Goal: Find specific page/section: Find specific page/section

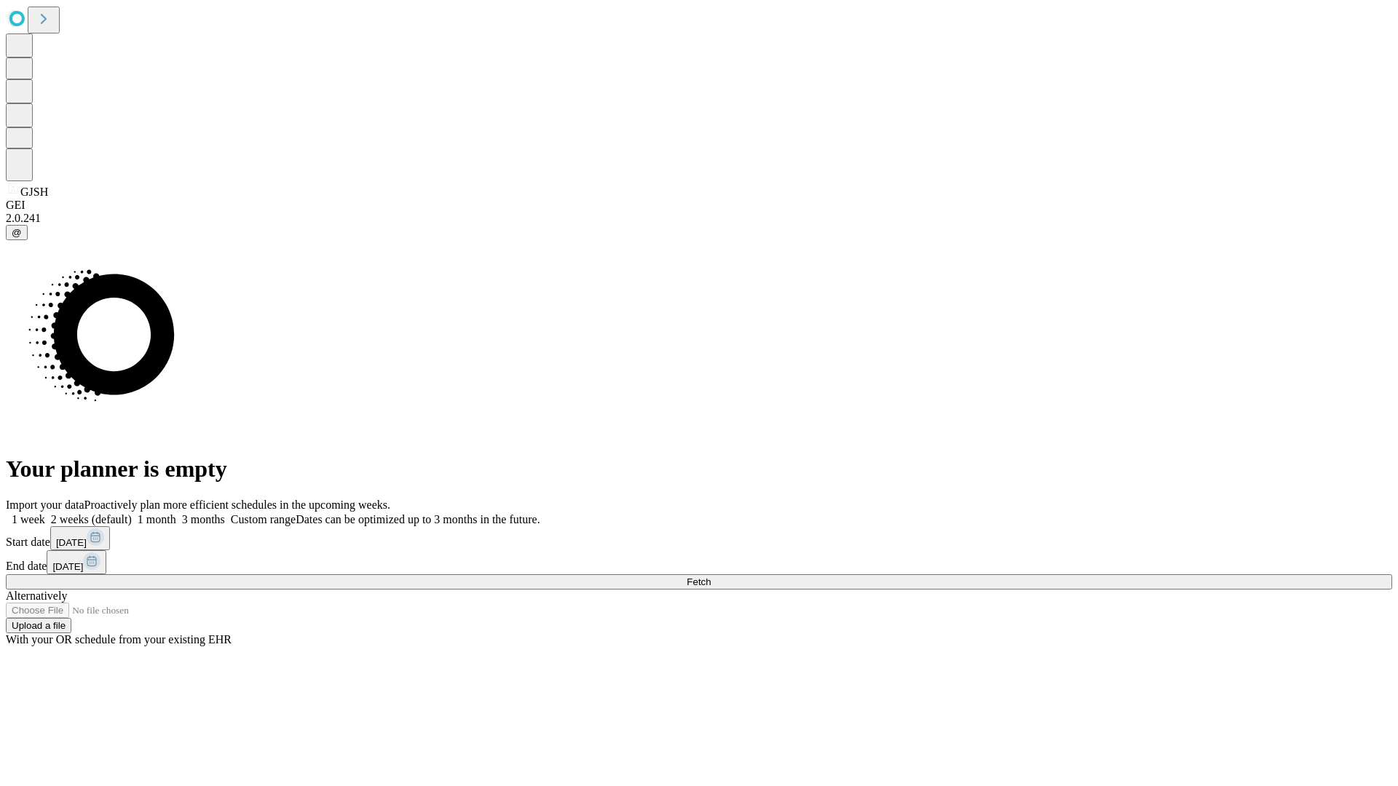
click at [711, 577] on span "Fetch" at bounding box center [699, 582] width 24 height 11
